Goal: Task Accomplishment & Management: Use online tool/utility

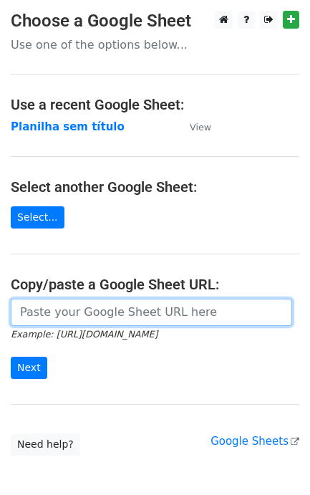
click at [151, 324] on input "url" at bounding box center [151, 312] width 281 height 27
paste input "https://docs.google.com/spreadsheets/d/11dGfEbGc57YceTrmeJPNe1kg2RUhHsyv8kR8EpL…"
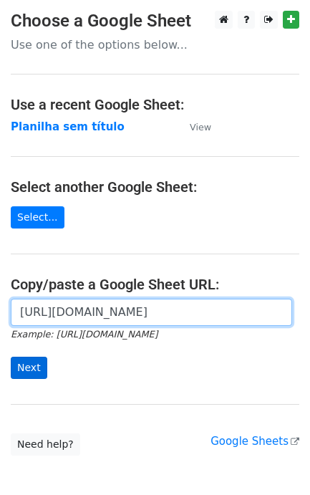
type input "https://docs.google.com/spreadsheets/d/11dGfEbGc57YceTrmeJPNe1kg2RUhHsyv8kR8EpL…"
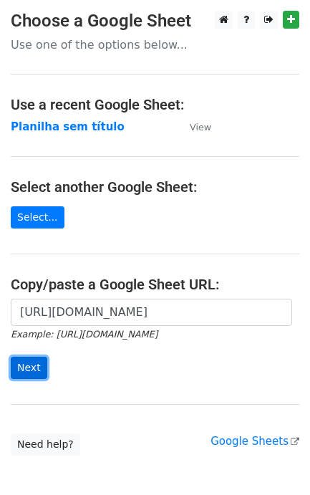
scroll to position [0, 0]
click at [42, 362] on input "Next" at bounding box center [29, 368] width 37 height 22
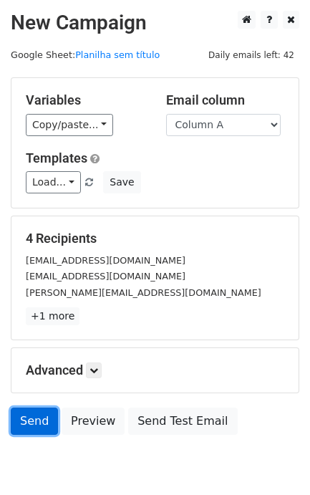
click at [37, 425] on link "Send" at bounding box center [34, 420] width 47 height 27
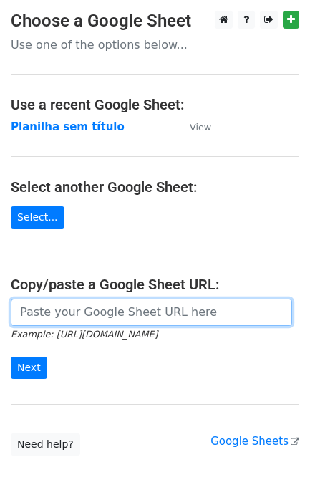
click at [98, 320] on input "url" at bounding box center [151, 312] width 281 height 27
paste input "https://docs.google.com/spreadsheets/d/11dGfEbGc57YceTrmeJPNe1kg2RUhHsyv8kR8EpL…"
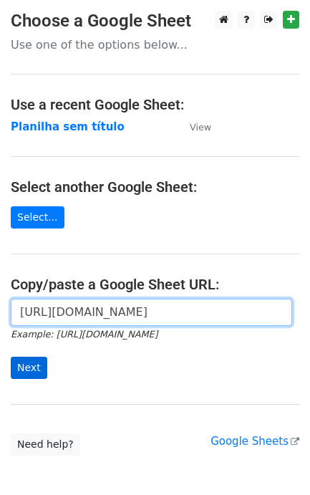
scroll to position [0, 315]
type input "https://docs.google.com/spreadsheets/d/11dGfEbGc57YceTrmeJPNe1kg2RUhHsyv8kR8EpL…"
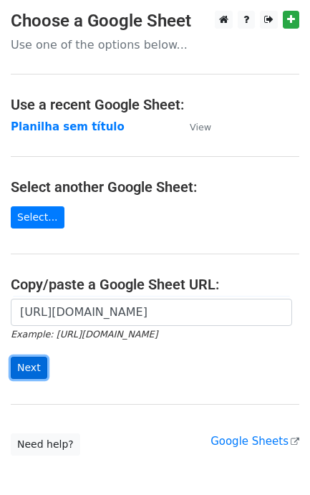
click at [19, 373] on input "Next" at bounding box center [29, 368] width 37 height 22
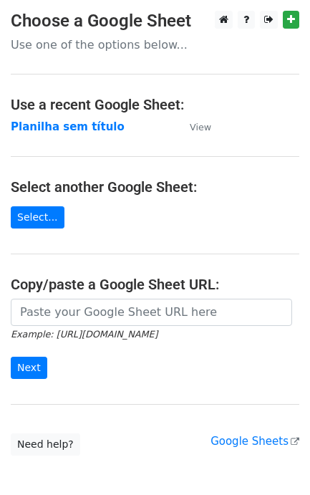
click at [94, 337] on small "Example: [URL][DOMAIN_NAME]" at bounding box center [84, 334] width 147 height 11
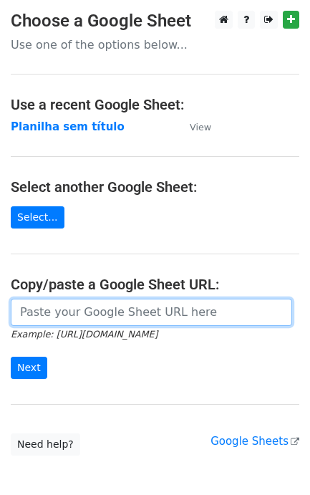
click at [109, 324] on input "url" at bounding box center [151, 312] width 281 height 27
paste input "[URL][DOMAIN_NAME]"
type input "https://docs.google.com/spreadsheets/d/11dGfEbGc57YceTrmeJPNe1kg2RUhHsyv8kR8EpL…"
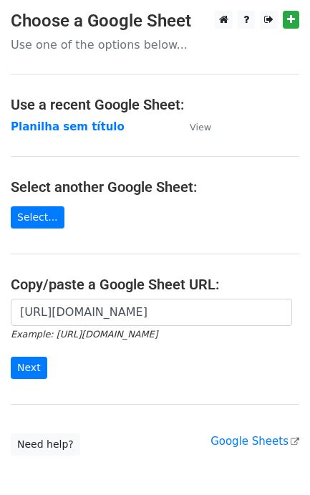
click at [186, 407] on main "Choose a Google Sheet Use one of the options below... Use a recent Google Sheet…" at bounding box center [155, 233] width 310 height 445
click at [39, 373] on input "Next" at bounding box center [29, 368] width 37 height 22
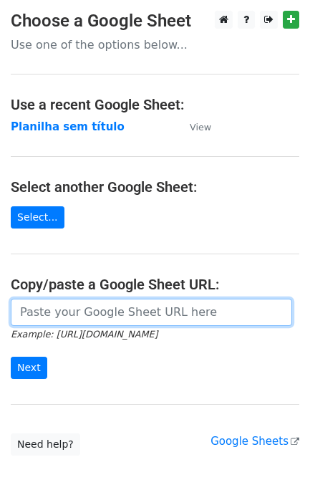
click at [160, 319] on input "url" at bounding box center [151, 312] width 281 height 27
paste input "https://docs.google.com/spreadsheets/d/11dGfEbGc57YceTrmeJPNe1kg2RUhHsyv8kR8EpL…"
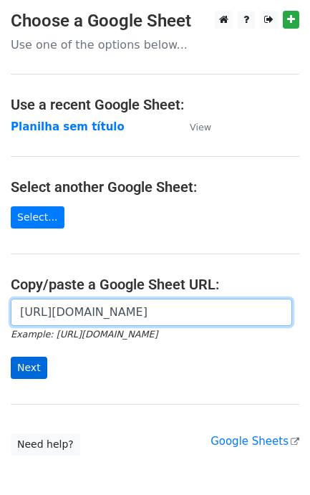
scroll to position [0, 315]
type input "https://docs.google.com/spreadsheets/d/11dGfEbGc57YceTrmeJPNe1kg2RUhHsyv8kR8EpL…"
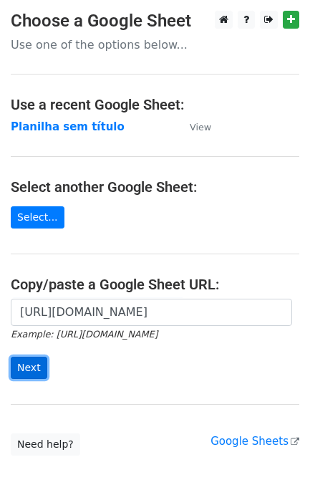
click at [31, 359] on input "Next" at bounding box center [29, 368] width 37 height 22
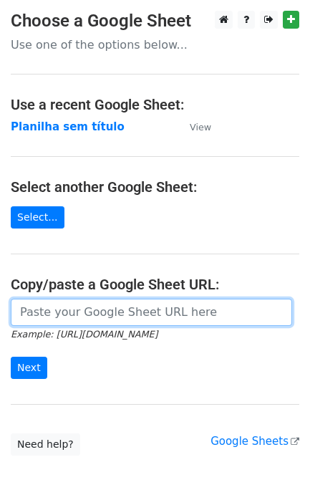
drag, startPoint x: 118, startPoint y: 322, endPoint x: 110, endPoint y: 329, distance: 11.2
click at [119, 322] on input "url" at bounding box center [151, 312] width 281 height 27
paste input "[URL][DOMAIN_NAME]"
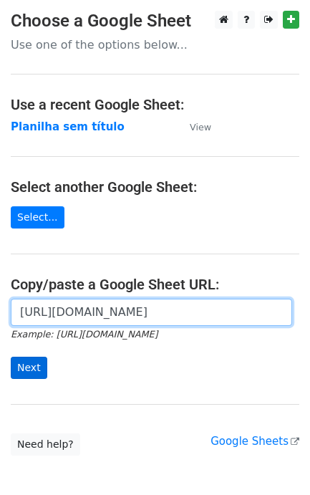
type input "[URL][DOMAIN_NAME]"
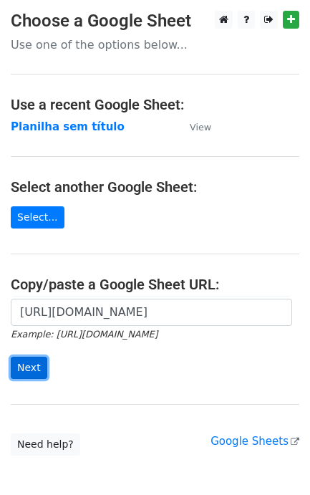
click at [37, 367] on input "Next" at bounding box center [29, 368] width 37 height 22
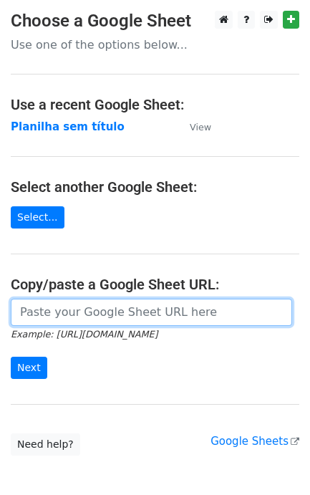
drag, startPoint x: 0, startPoint y: 0, endPoint x: 97, endPoint y: 309, distance: 324.2
click at [97, 309] on input "url" at bounding box center [151, 312] width 281 height 27
paste input "[URL][DOMAIN_NAME]"
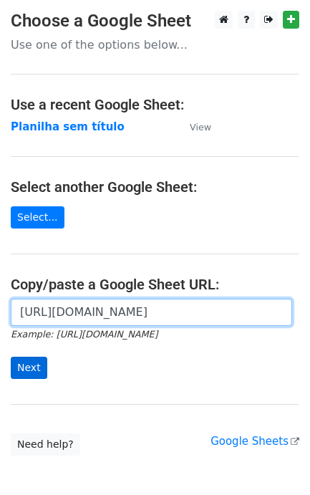
type input "[URL][DOMAIN_NAME]"
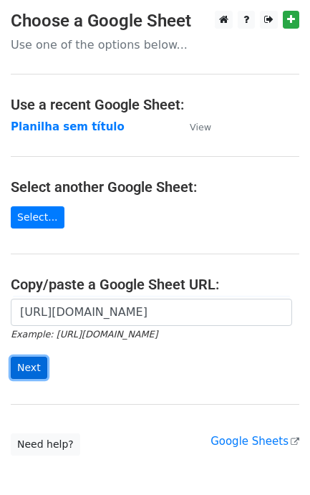
click at [22, 362] on input "Next" at bounding box center [29, 368] width 37 height 22
